Goal: Information Seeking & Learning: Learn about a topic

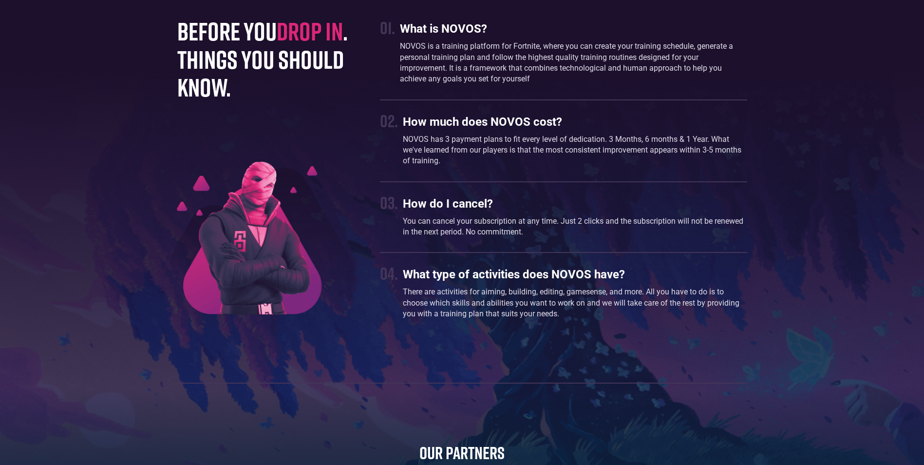
scroll to position [3045, 0]
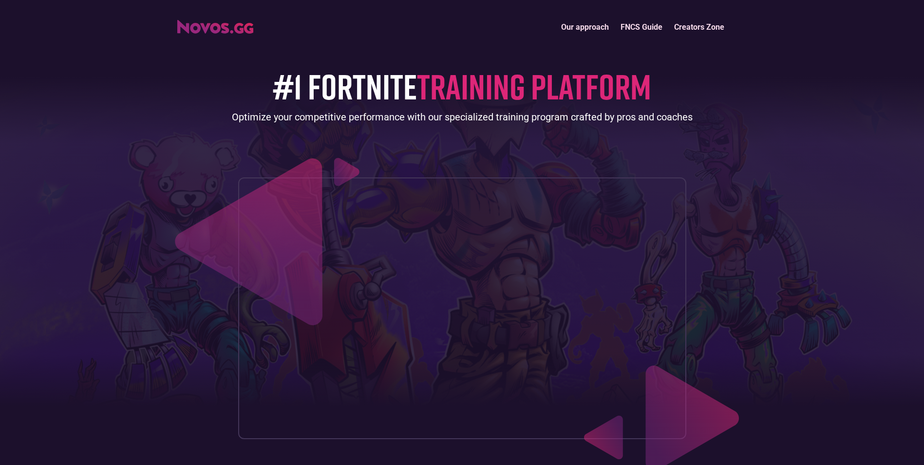
click at [635, 28] on link "FNCS Guide" at bounding box center [642, 27] width 54 height 21
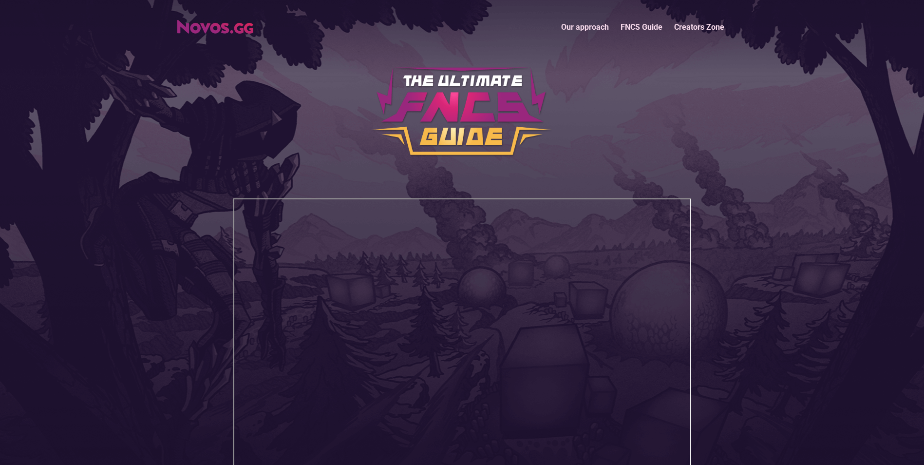
click at [588, 29] on link "Our approach" at bounding box center [584, 27] width 59 height 21
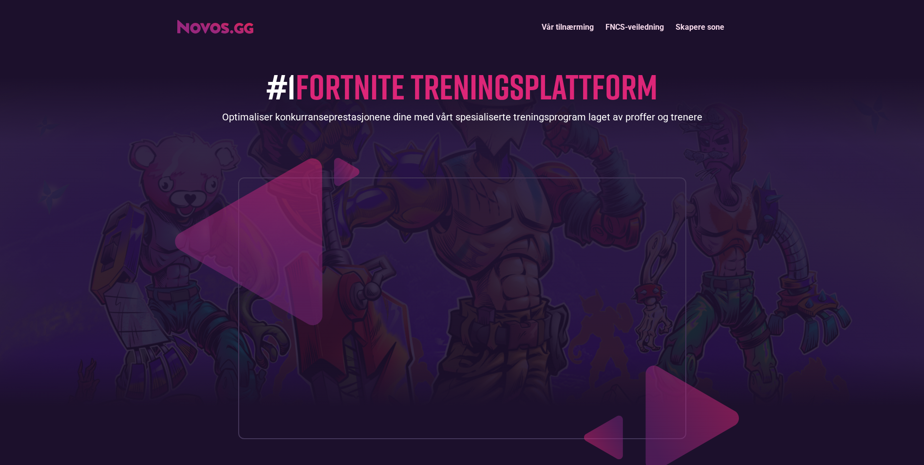
click at [694, 29] on link "Skapere sone" at bounding box center [700, 27] width 60 height 21
